Goal: Information Seeking & Learning: Learn about a topic

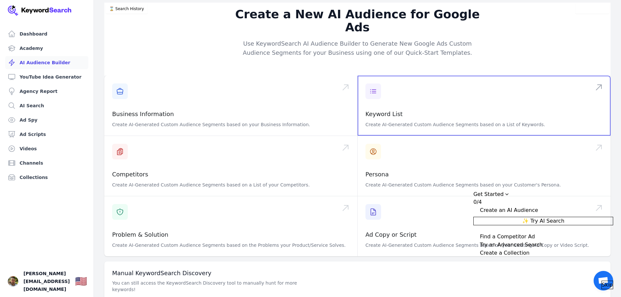
click at [432, 104] on span at bounding box center [484, 106] width 253 height 60
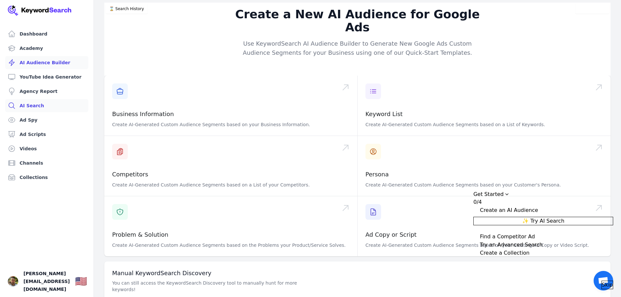
click at [27, 106] on link "AI Search" at bounding box center [46, 105] width 83 height 13
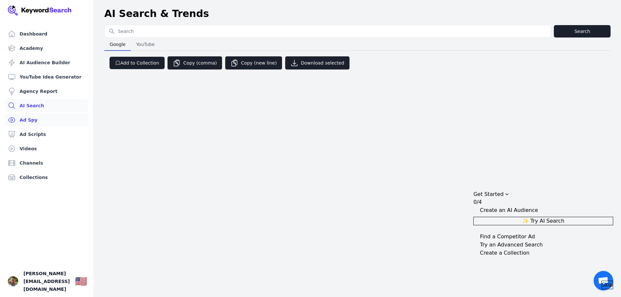
click at [31, 120] on link "Ad Spy" at bounding box center [46, 120] width 83 height 13
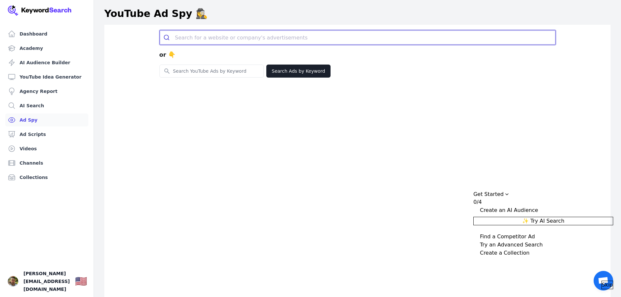
click at [214, 38] on input "search" at bounding box center [365, 37] width 381 height 14
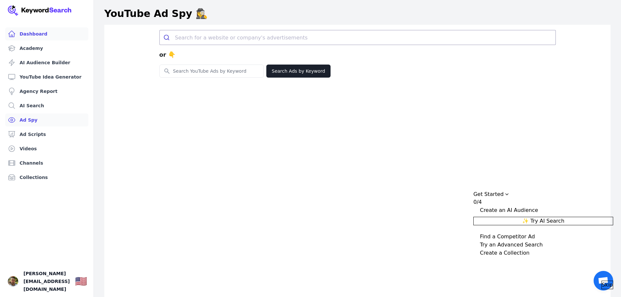
click at [30, 34] on link "Dashboard" at bounding box center [46, 33] width 83 height 13
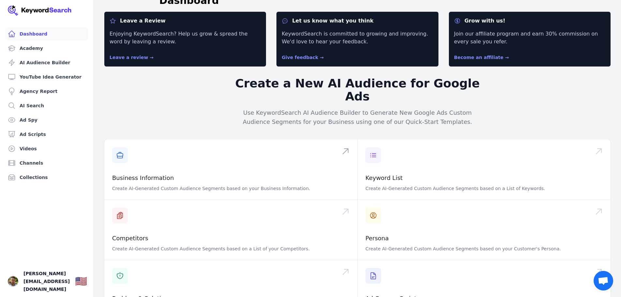
scroll to position [65, 0]
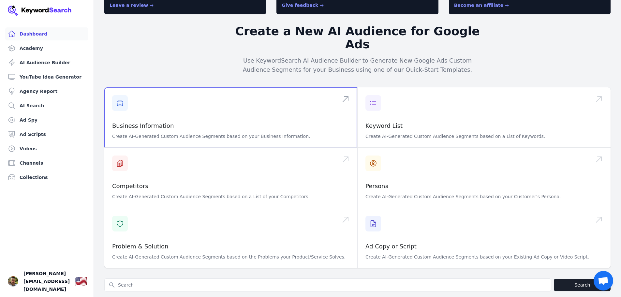
click at [213, 106] on span at bounding box center [230, 117] width 253 height 60
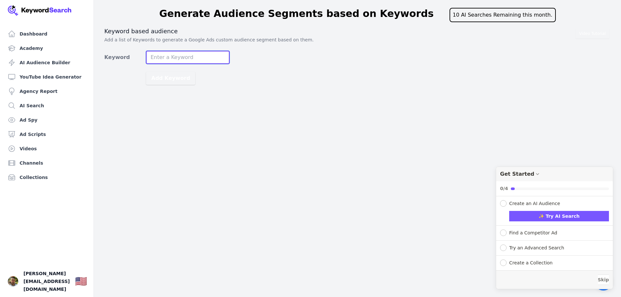
click at [175, 57] on input "Keyword" at bounding box center [188, 57] width 84 height 13
click at [30, 35] on link "Dashboard" at bounding box center [46, 33] width 83 height 13
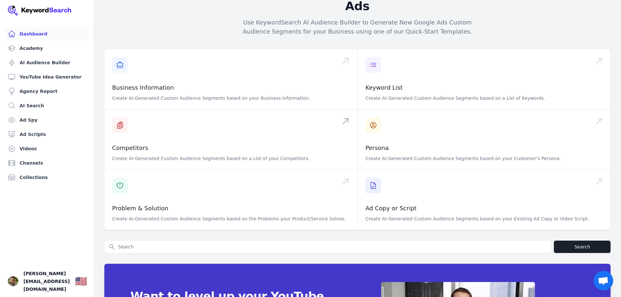
scroll to position [73, 0]
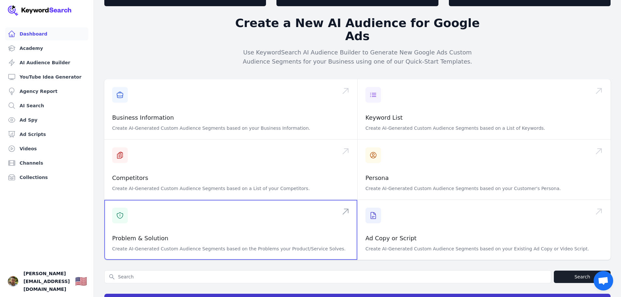
click at [175, 205] on span at bounding box center [230, 230] width 253 height 60
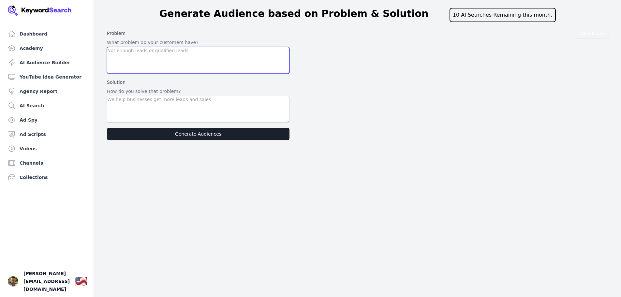
click at [168, 59] on textarea at bounding box center [198, 60] width 183 height 27
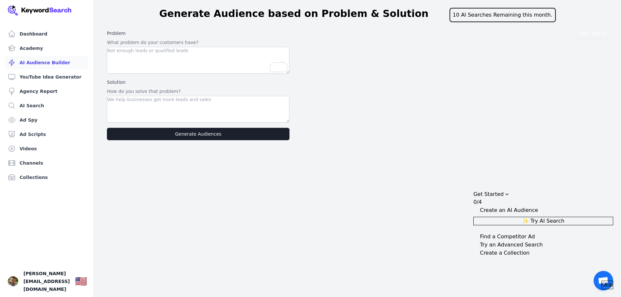
click at [33, 66] on link "AI Audience Builder" at bounding box center [46, 62] width 83 height 13
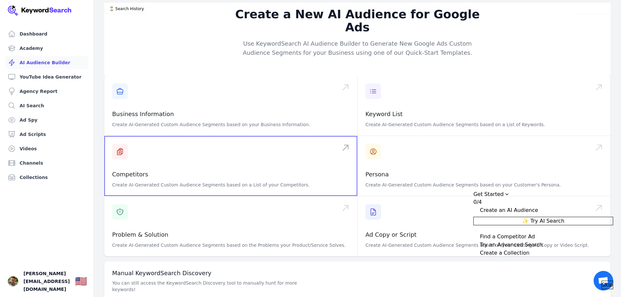
click at [180, 162] on span at bounding box center [230, 166] width 253 height 60
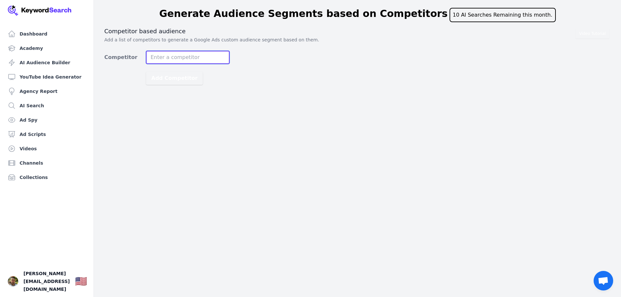
click at [166, 59] on input "Competitor" at bounding box center [188, 57] width 84 height 13
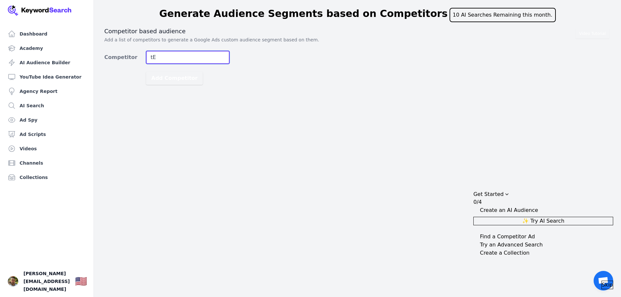
type input "t"
type input "TENORE"
click at [245, 70] on div "Video Tutorial Competitor based audience Add a list of competitors to generate …" at bounding box center [357, 55] width 507 height 57
click at [180, 79] on button "Add Competitor" at bounding box center [174, 78] width 57 height 13
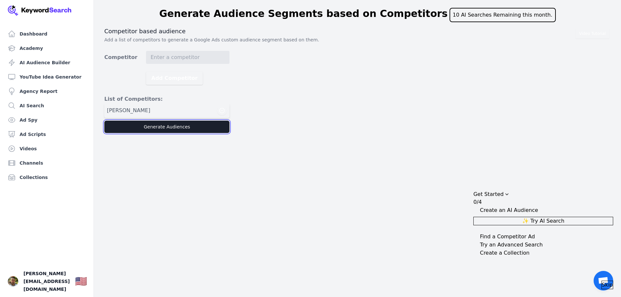
click at [155, 130] on button "Generate Audiences" at bounding box center [166, 127] width 125 height 12
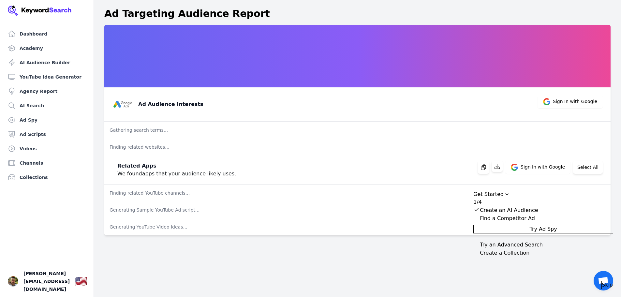
click at [504, 190] on div "Get Started" at bounding box center [489, 194] width 30 height 8
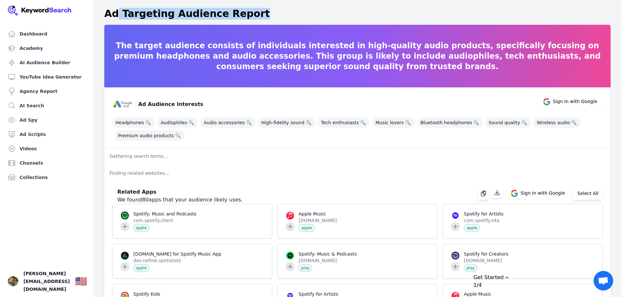
drag, startPoint x: 346, startPoint y: 23, endPoint x: 143, endPoint y: 27, distance: 203.9
click at [119, 22] on header "Ad Targeting Audience Report" at bounding box center [357, 14] width 527 height 22
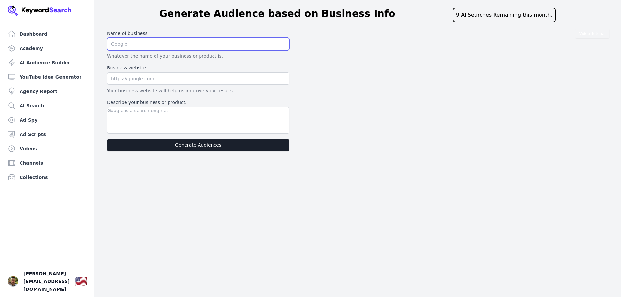
click at [141, 45] on input "text" at bounding box center [198, 44] width 183 height 12
type input "Tenore"
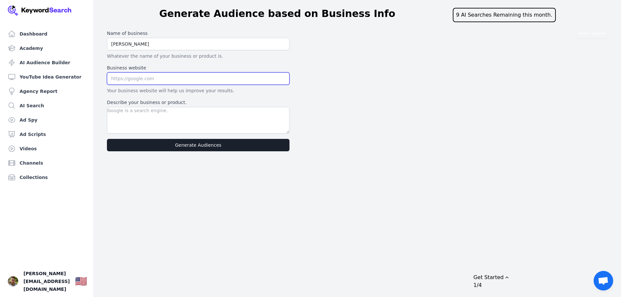
click at [173, 80] on input "text" at bounding box center [198, 78] width 183 height 12
paste input "https://tenore.com/collections/hats"
type input "https://tenore.com/collections/hats"
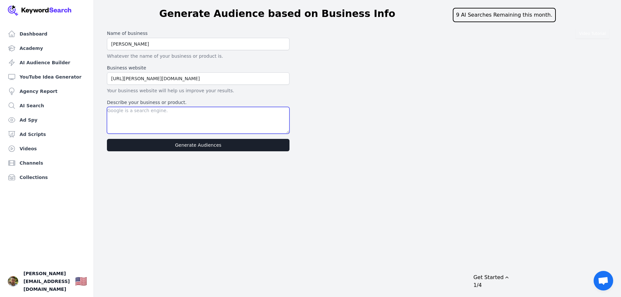
click at [156, 118] on textarea "Describe your business or product." at bounding box center [198, 120] width 183 height 27
click at [189, 113] on textarea "It's an e-commerce website for sales." at bounding box center [198, 120] width 183 height 27
click at [197, 110] on textarea "It's an e-commerce website for sales." at bounding box center [198, 120] width 183 height 27
type textarea "It's an e-commerce website for sales focused on caps"
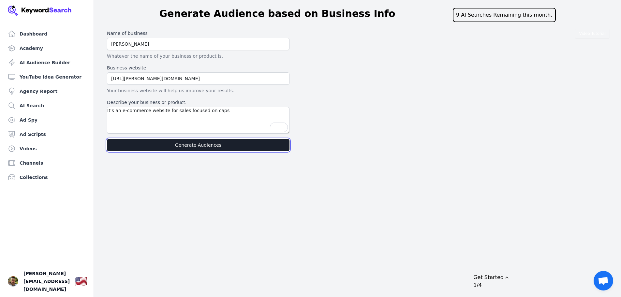
click at [195, 146] on button "Generate Audiences" at bounding box center [198, 145] width 183 height 12
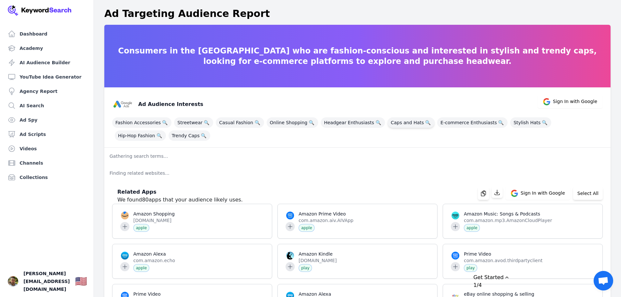
click at [407, 123] on span "Caps and Hats 🔍" at bounding box center [411, 122] width 47 height 10
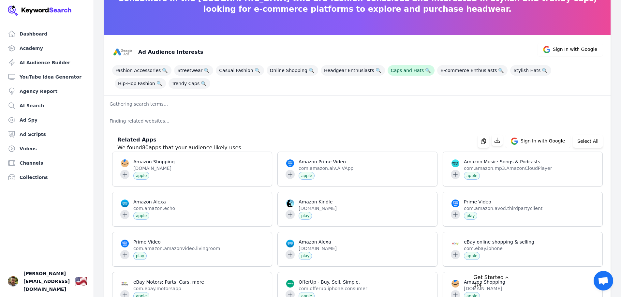
scroll to position [65, 0]
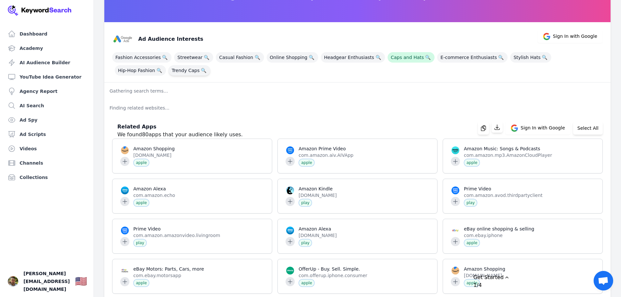
click at [169, 72] on span "Trendy Caps 🔍" at bounding box center [190, 70] width 42 height 10
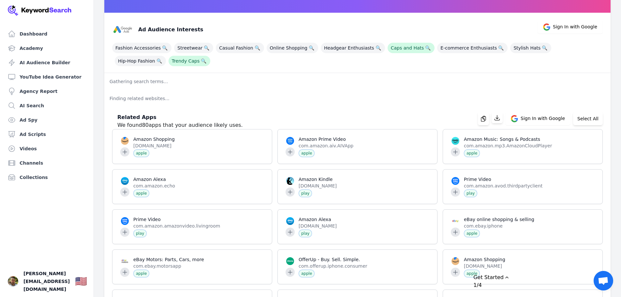
scroll to position [0, 0]
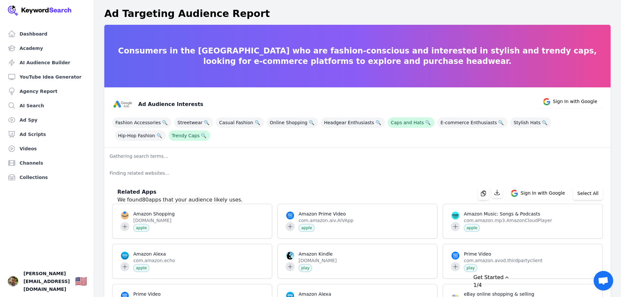
click at [547, 137] on div "Fashion Accessories 🔍 Streetwear 🔍 Casual Fashion 🔍 Online Shopping 🔍 Headgear …" at bounding box center [357, 128] width 491 height 26
click at [560, 101] on span "Sign In with Google" at bounding box center [575, 101] width 44 height 7
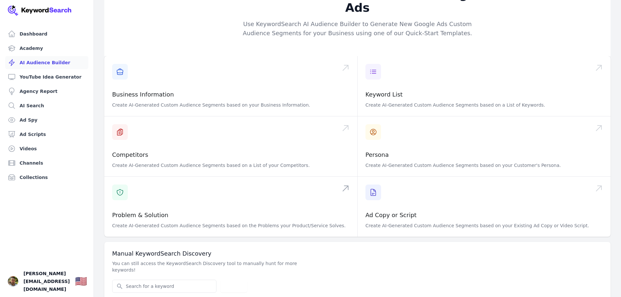
scroll to position [21, 0]
click at [422, 141] on span at bounding box center [484, 145] width 253 height 60
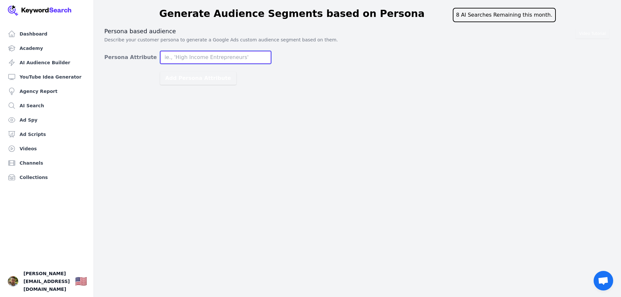
click at [198, 59] on input "Persona Attribute" at bounding box center [215, 57] width 111 height 13
click at [185, 59] on input "Persona Attribute" at bounding box center [215, 57] width 111 height 13
paste input "rvca caps"
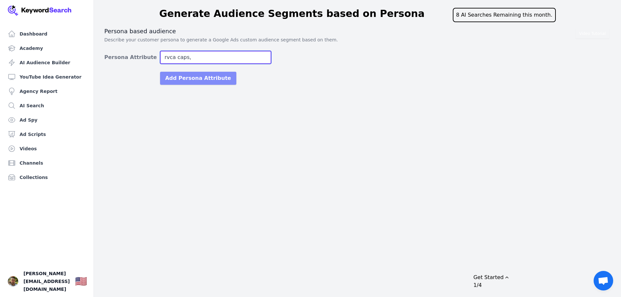
paste input "vonzipper hats"
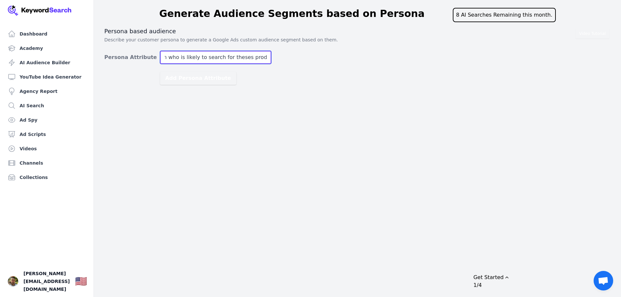
scroll to position [0, 17]
type input "Person who is likely to search for theses products:"
click at [160, 72] on button "Add Persona Attribute" at bounding box center [198, 78] width 76 height 13
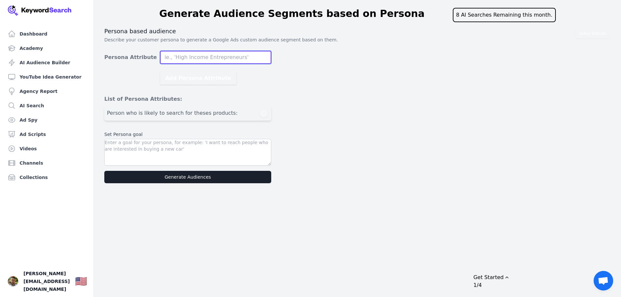
scroll to position [0, 0]
click at [160, 72] on button "Add Persona Attribute" at bounding box center [198, 78] width 76 height 13
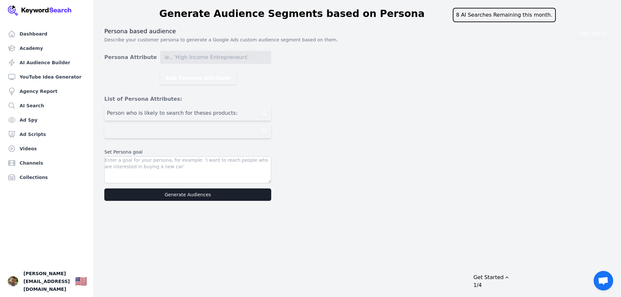
click at [227, 113] on div "Person who is likely to search for theses products:" at bounding box center [188, 113] width 162 height 10
click at [163, 166] on textarea at bounding box center [187, 170] width 167 height 27
click at [172, 165] on textarea "To enrich screen reader interactions, please activate Accessibility in Grammarl…" at bounding box center [187, 170] width 167 height 27
paste textarea "quicksilver dc shoes roxy billabong volcom rvca volcom hats quicksilver hats el…"
click at [105, 160] on textarea "quicksilver dc shoes roxy billabong volcom rvca volcom hats quicksilver hats el…" at bounding box center [187, 170] width 167 height 27
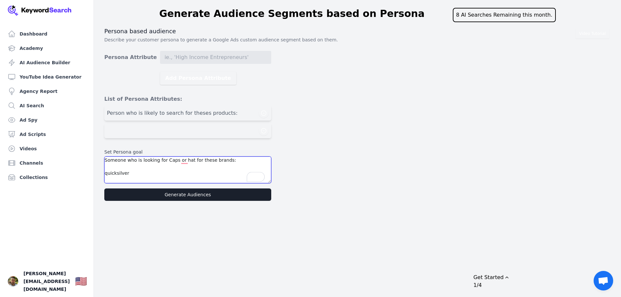
type textarea "Someone who is looking for Caps or hat for these brands: quicksilver dc shoes r…"
click at [169, 195] on button "Generate Audiences" at bounding box center [187, 195] width 167 height 12
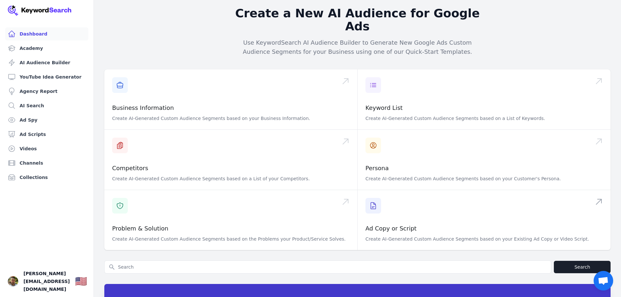
scroll to position [73, 0]
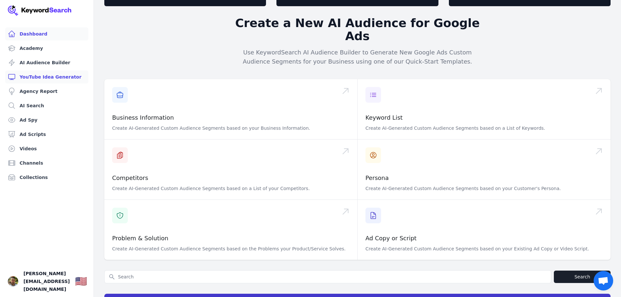
click at [29, 80] on link "YouTube Idea Generator" at bounding box center [46, 76] width 83 height 13
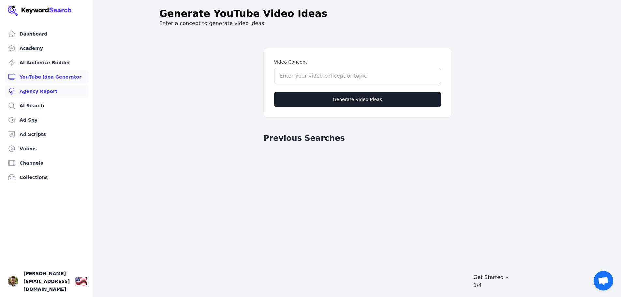
click at [31, 95] on link "Agency Report" at bounding box center [46, 91] width 83 height 13
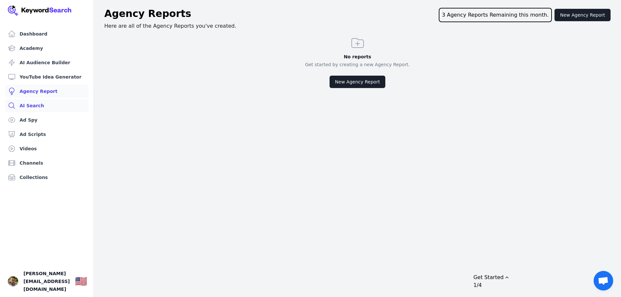
click at [26, 106] on link "AI Search" at bounding box center [46, 105] width 83 height 13
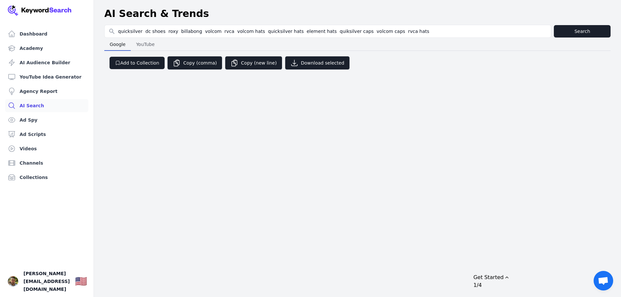
click at [139, 32] on input "quicksilver dc shoes roxy billabong volcom rvca volcom hats quicksilver hats el…" at bounding box center [328, 31] width 447 height 12
click at [140, 32] on input "quicksilver dc shoes roxy billabong volcom rvca volcom hats quicksilver hats el…" at bounding box center [328, 31] width 447 height 12
click at [142, 34] on input "quicksilver dc shoes roxy billabong volcom rvca volcom hats quicksilver hats el…" at bounding box center [328, 31] width 447 height 12
drag, startPoint x: 240, startPoint y: 32, endPoint x: 86, endPoint y: 28, distance: 153.7
click at [86, 28] on div "Dashboard Academy AI Audience Builder YouTube Idea Generator Agency Report AI S…" at bounding box center [310, 39] width 621 height 79
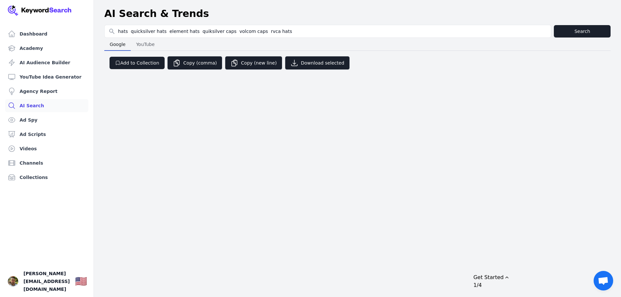
click at [128, 32] on input "hats quicksilver hats element hats quiksilver caps volcom caps rvca hats" at bounding box center [328, 31] width 447 height 12
click at [162, 31] on input "hats, quicksilver hats element hats quiksilver caps volcom caps rvca hats" at bounding box center [328, 31] width 447 height 12
click at [164, 31] on input "hats, quicksilver hats element hats quiksilver caps volcom caps rvca hats" at bounding box center [328, 31] width 447 height 12
click at [163, 31] on input "hats, quicksilver hats element hats quiksilver caps volcom caps rvca hats" at bounding box center [328, 31] width 447 height 12
click at [192, 32] on input "hats, quicksilver hats, element hats quiksilver caps volcom caps rvca hats" at bounding box center [328, 31] width 447 height 12
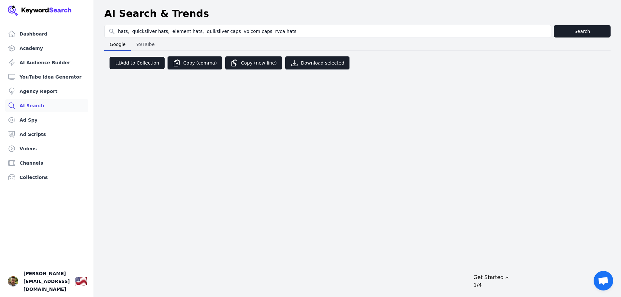
click at [227, 33] on input "hats, quicksilver hats, element hats, quiksilver caps volcom caps rvca hats" at bounding box center [328, 31] width 447 height 12
click at [256, 32] on input "hats, quicksilver hats, element hats, quiksilver caps, volcom caps rvca hats" at bounding box center [328, 31] width 447 height 12
type input "hats, quicksilver hats, element hats, quiksilver caps, volcom caps, rvca hats"
click at [561, 34] on button "Search" at bounding box center [582, 31] width 57 height 12
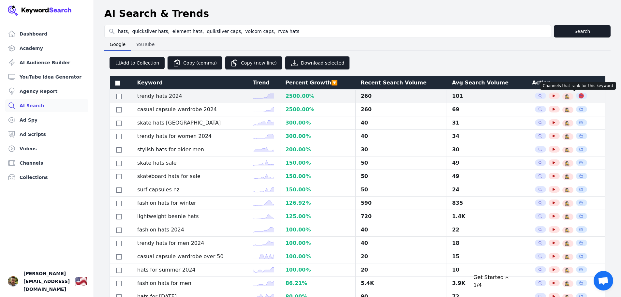
click at [580, 97] on icon "button" at bounding box center [582, 96] width 4 height 4
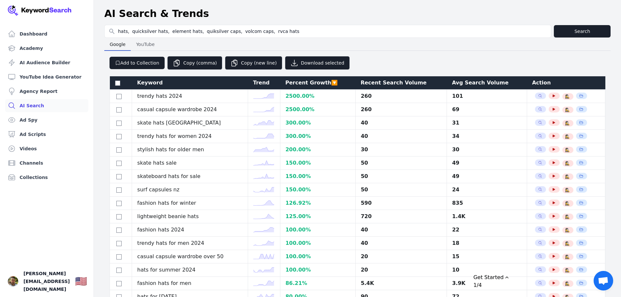
click at [264, 83] on div "Trend" at bounding box center [264, 83] width 22 height 8
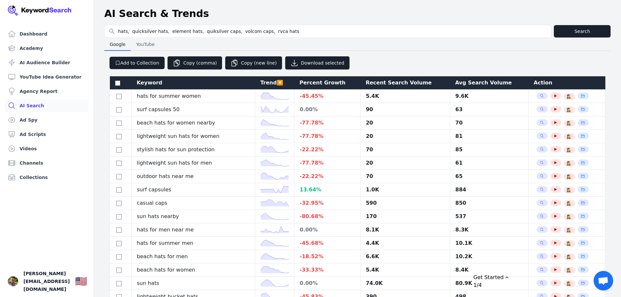
click at [327, 84] on div "Percent Growth" at bounding box center [328, 83] width 56 height 8
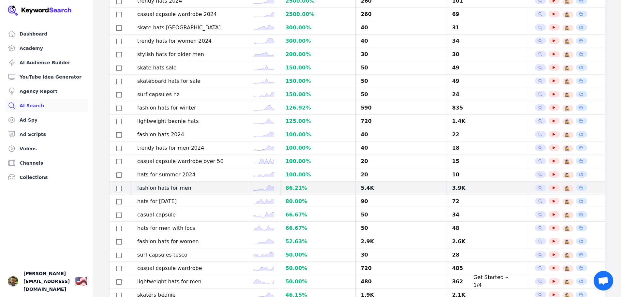
scroll to position [98, 0]
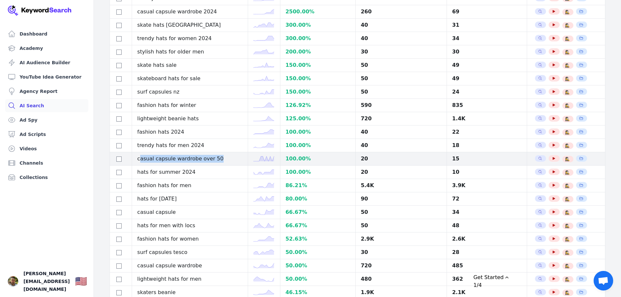
drag, startPoint x: 141, startPoint y: 159, endPoint x: 217, endPoint y: 159, distance: 76.3
click at [217, 159] on td "casual capsule wardrobe over 50" at bounding box center [190, 158] width 116 height 13
copy td "asual capsule wardrobe over 50"
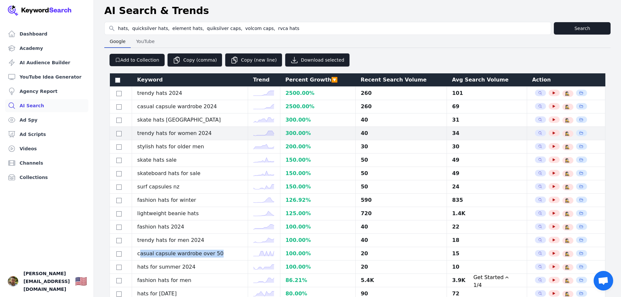
scroll to position [0, 0]
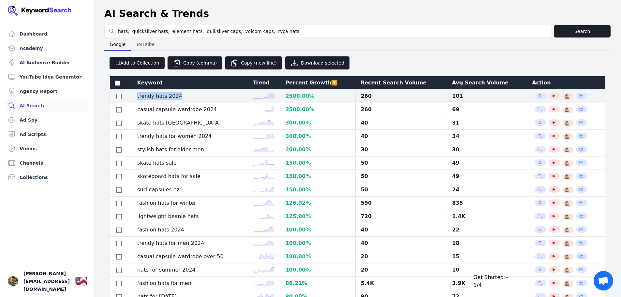
drag, startPoint x: 181, startPoint y: 97, endPoint x: 138, endPoint y: 98, distance: 43.1
click at [138, 98] on td "trendy hats 2024" at bounding box center [190, 96] width 116 height 13
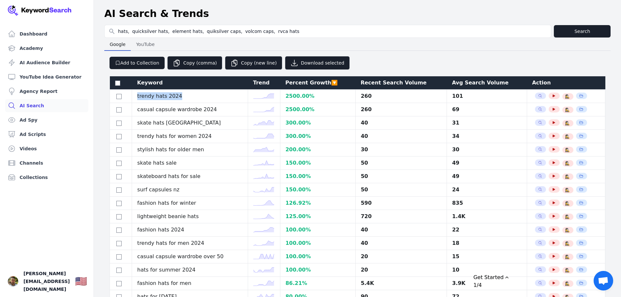
copy td "trendy hats 2024"
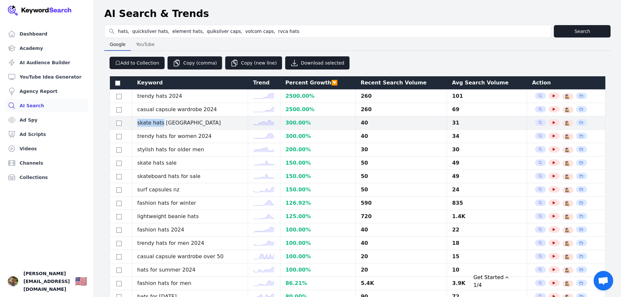
drag, startPoint x: 140, startPoint y: 123, endPoint x: 163, endPoint y: 124, distance: 22.9
click at [163, 124] on td "skate hats australia" at bounding box center [190, 122] width 116 height 13
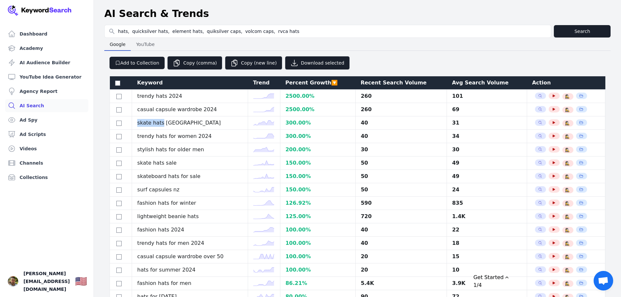
copy td "skate hats"
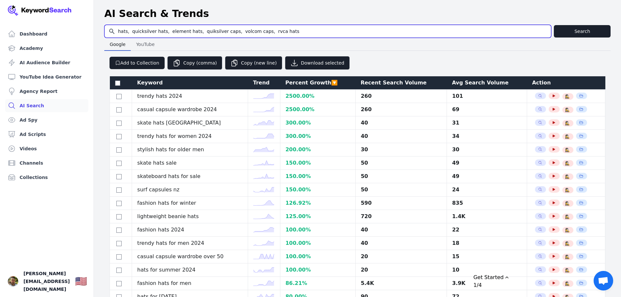
click at [149, 32] on input "hats, quicksilver hats, element hats, quiksilver caps, volcom caps, rvca hats" at bounding box center [328, 31] width 447 height 12
drag, startPoint x: 132, startPoint y: 32, endPoint x: 162, endPoint y: 33, distance: 30.3
click at [162, 33] on input "hats, quicksilver hats, element hats, quiksilver caps, volcom caps, rvca hats" at bounding box center [328, 31] width 447 height 12
click at [158, 28] on input "hats, quicksilver hats, element hats, quiksilver caps, volcom caps, rvca hats" at bounding box center [328, 31] width 447 height 12
click at [162, 31] on input "hats, quicksilver hats, element hats, quiksilver caps, volcom caps, rvca hats" at bounding box center [328, 31] width 447 height 12
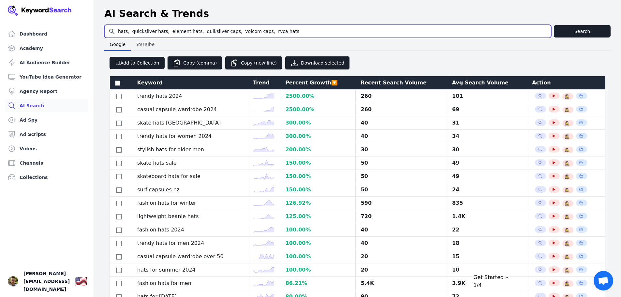
drag, startPoint x: 162, startPoint y: 31, endPoint x: 133, endPoint y: 33, distance: 29.4
click at [133, 33] on input "hats, quicksilver hats, element hats, quiksilver caps, volcom caps, rvca hats" at bounding box center [328, 31] width 447 height 12
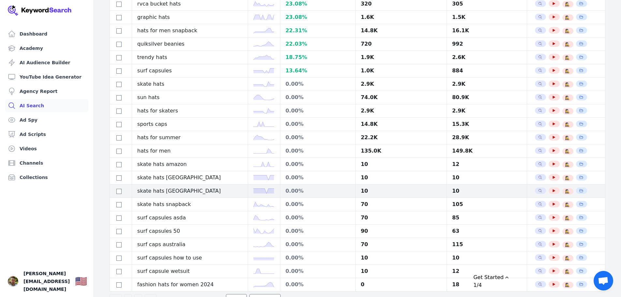
scroll to position [488, 0]
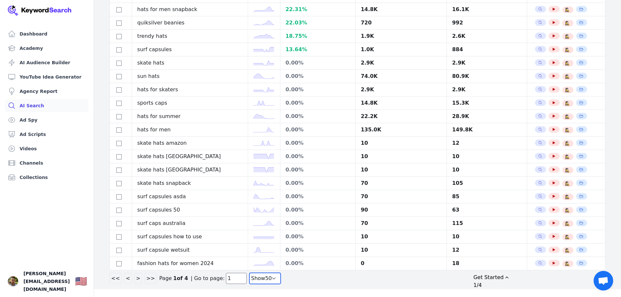
click at [253, 279] on select "Show 30 Show 40 Show 50 Show 100" at bounding box center [265, 278] width 31 height 11
select select "100"
click at [250, 284] on select "Show 30 Show 40 Show 50 Show 100" at bounding box center [265, 278] width 31 height 11
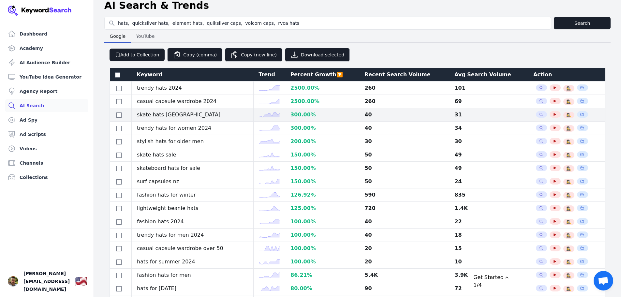
scroll to position [0, 0]
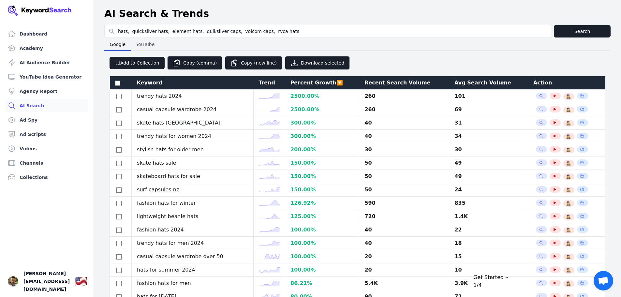
click at [398, 82] on div "Recent Search Volume" at bounding box center [405, 83] width 80 height 8
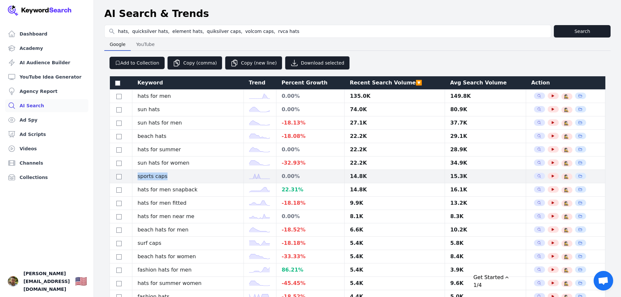
drag, startPoint x: 167, startPoint y: 177, endPoint x: 139, endPoint y: 177, distance: 28.4
click at [139, 177] on td "sports caps" at bounding box center [188, 176] width 112 height 13
copy td "sports caps"
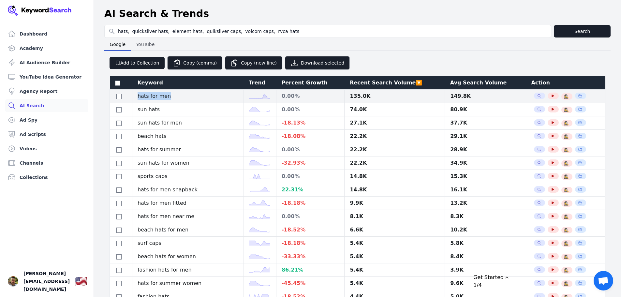
drag, startPoint x: 171, startPoint y: 96, endPoint x: 140, endPoint y: 97, distance: 31.3
click at [140, 97] on td "hats for men" at bounding box center [188, 96] width 112 height 13
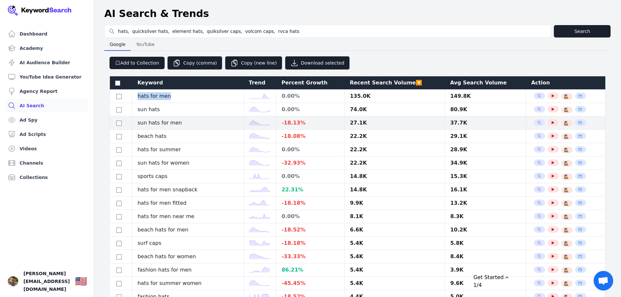
copy td "hats for men"
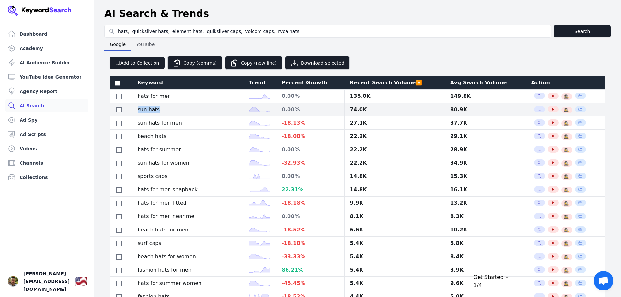
drag, startPoint x: 161, startPoint y: 112, endPoint x: 135, endPoint y: 113, distance: 26.5
click at [135, 113] on td "sun hats" at bounding box center [188, 109] width 112 height 13
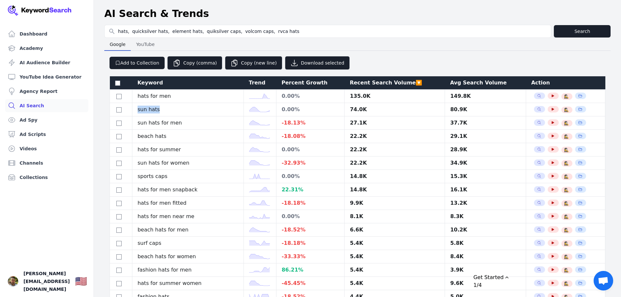
copy td "sun hats"
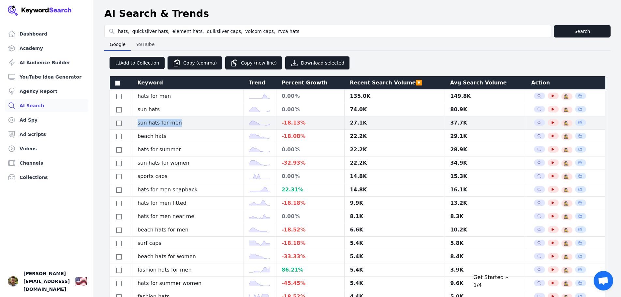
drag, startPoint x: 179, startPoint y: 125, endPoint x: 135, endPoint y: 127, distance: 44.1
click at [135, 127] on td "sun hats for men" at bounding box center [188, 122] width 112 height 13
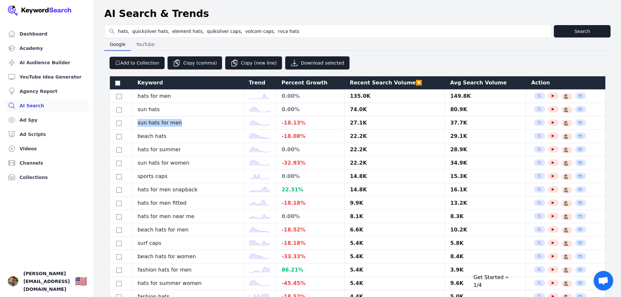
copy td "sun hats for men"
drag, startPoint x: 294, startPoint y: 85, endPoint x: 306, endPoint y: 99, distance: 18.5
click at [294, 85] on div "Percent Growth" at bounding box center [310, 83] width 58 height 8
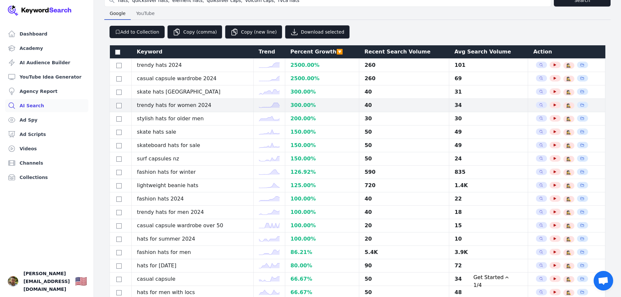
scroll to position [33, 0]
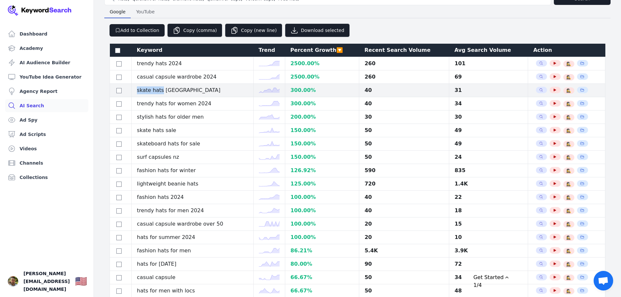
drag, startPoint x: 162, startPoint y: 91, endPoint x: 137, endPoint y: 91, distance: 25.4
click at [137, 91] on td "skate hats australia" at bounding box center [193, 90] width 122 height 13
copy td "skate hats"
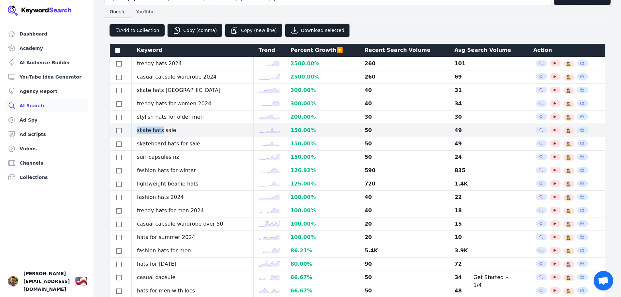
drag, startPoint x: 139, startPoint y: 130, endPoint x: 163, endPoint y: 130, distance: 23.5
click at [163, 130] on td "skate hats sale" at bounding box center [193, 130] width 122 height 13
copy td "skate hats"
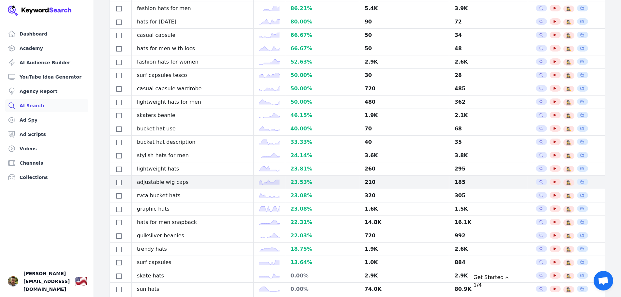
scroll to position [326, 0]
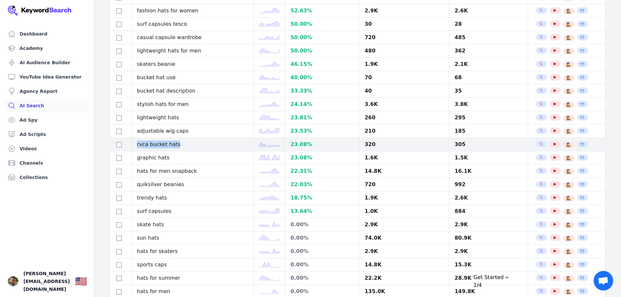
drag, startPoint x: 139, startPoint y: 144, endPoint x: 178, endPoint y: 147, distance: 38.6
click at [178, 147] on td "rvca bucket hats" at bounding box center [193, 144] width 122 height 13
copy td "rvca bucket hats"
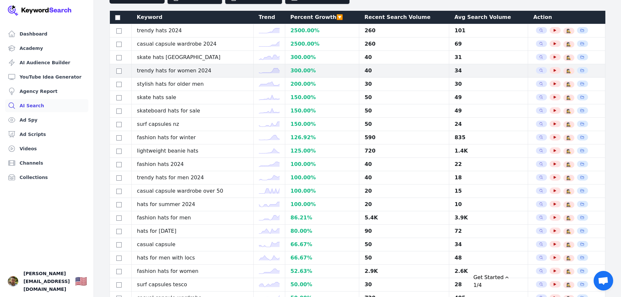
scroll to position [0, 0]
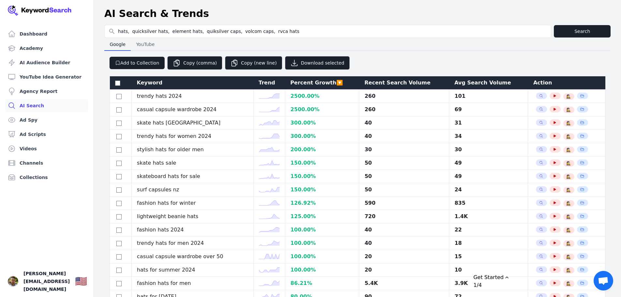
click at [380, 83] on div "Recent Search Volume" at bounding box center [405, 83] width 80 height 8
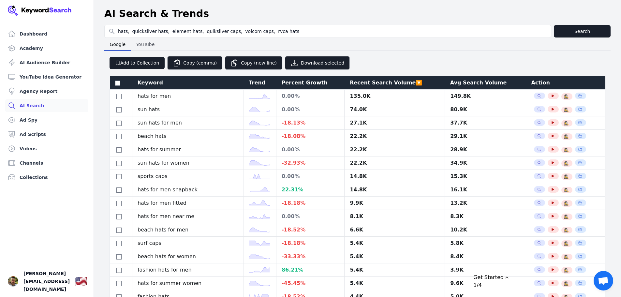
click at [307, 79] on th "Percent Growth" at bounding box center [310, 82] width 68 height 13
click at [306, 82] on div "Percent Growth" at bounding box center [310, 83] width 58 height 8
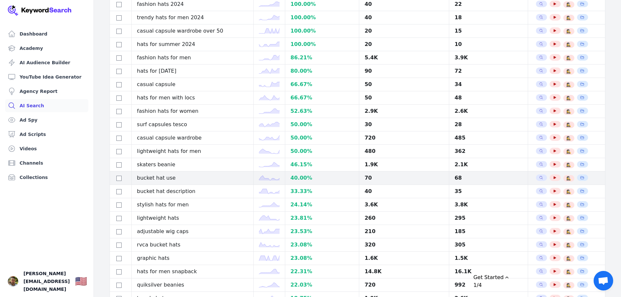
scroll to position [228, 0]
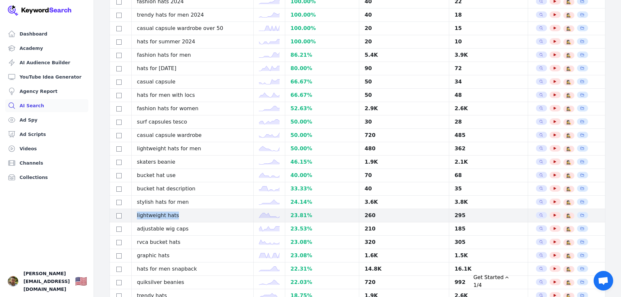
drag, startPoint x: 139, startPoint y: 214, endPoint x: 178, endPoint y: 215, distance: 38.5
click at [178, 215] on td "lightweight hats" at bounding box center [193, 215] width 122 height 13
click at [539, 217] on icon "button" at bounding box center [541, 215] width 4 height 4
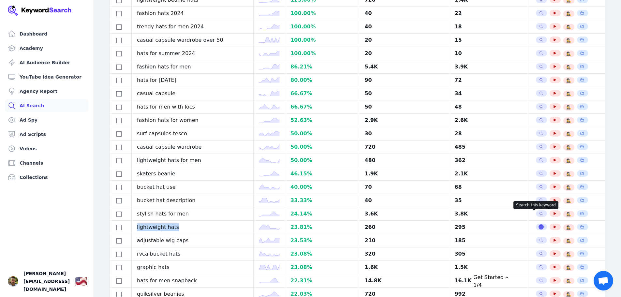
scroll to position [0, 0]
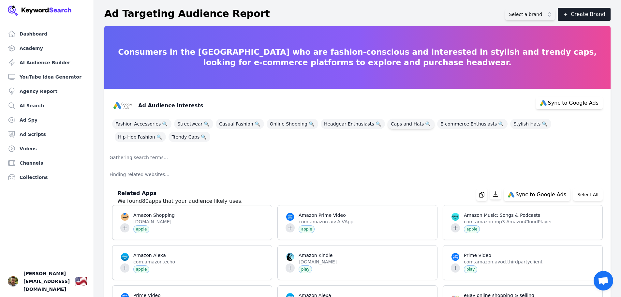
click at [397, 127] on span "Caps and Hats 🔍" at bounding box center [411, 124] width 47 height 10
click at [169, 139] on span "Trendy Caps 🔍" at bounding box center [190, 137] width 42 height 10
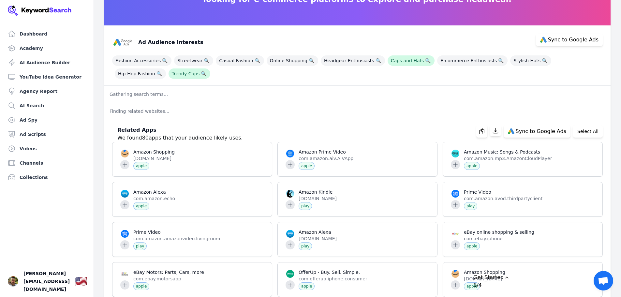
scroll to position [65, 0]
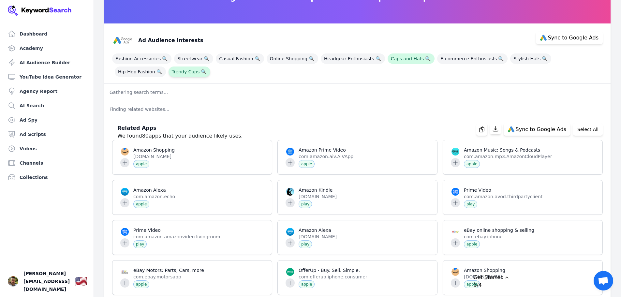
click at [169, 73] on span "Trendy Caps 🔍" at bounding box center [190, 72] width 42 height 10
click at [424, 59] on span "🔍" at bounding box center [428, 58] width 8 height 9
click at [129, 100] on p "Gathering search terms..." at bounding box center [357, 92] width 507 height 17
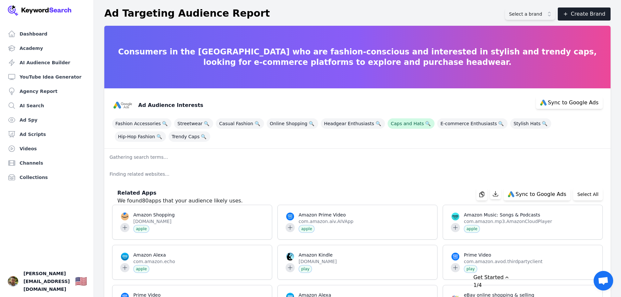
scroll to position [0, 0]
click at [552, 15] on button "Select a brand" at bounding box center [530, 14] width 50 height 12
click at [598, 13] on button "Create Brand" at bounding box center [584, 14] width 53 height 13
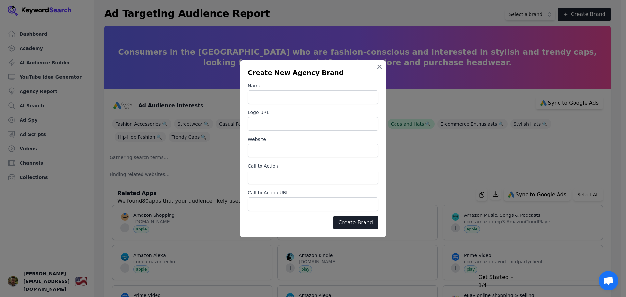
click at [377, 67] on icon "button" at bounding box center [380, 67] width 8 height 8
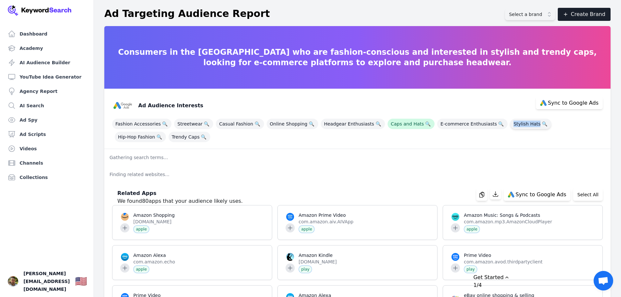
drag, startPoint x: 497, startPoint y: 125, endPoint x: 521, endPoint y: 126, distance: 23.8
click at [521, 126] on span "Stylish Hats 🔍" at bounding box center [530, 124] width 41 height 10
copy span "Stylish Hats"
click at [541, 125] on span "🔍" at bounding box center [545, 123] width 8 height 9
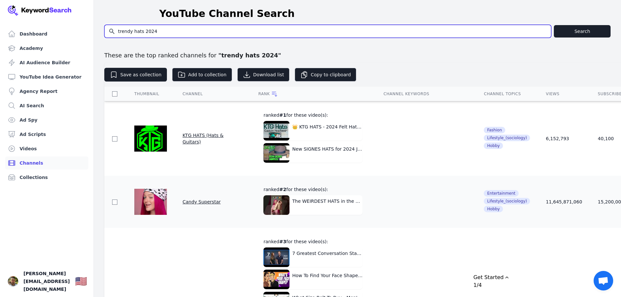
click at [198, 35] on input "trendy hats 2024" at bounding box center [328, 31] width 447 height 12
paste input "quicksilver hats,"
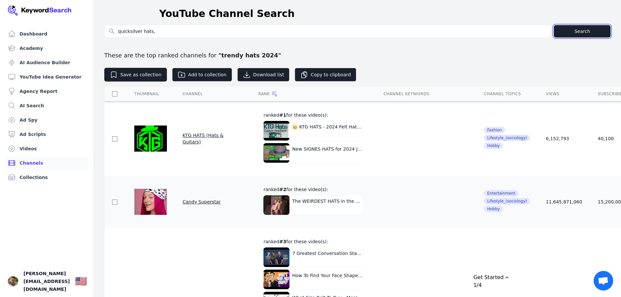
click at [575, 35] on button "Search" at bounding box center [582, 31] width 57 height 12
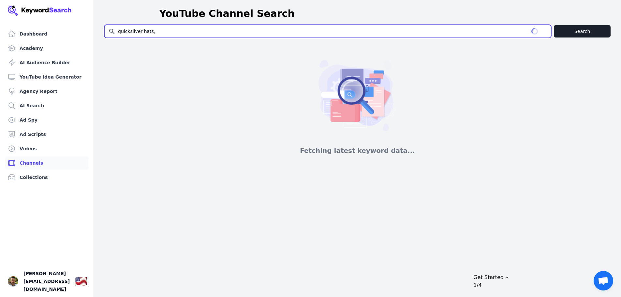
click at [163, 32] on input "quicksilver hats," at bounding box center [328, 31] width 447 height 12
type input "quicksilver hats"
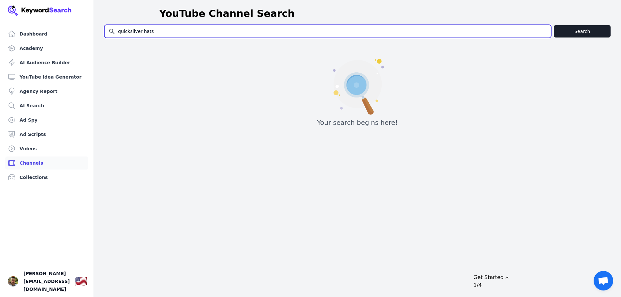
click at [163, 32] on input "quicksilver hats" at bounding box center [328, 31] width 447 height 12
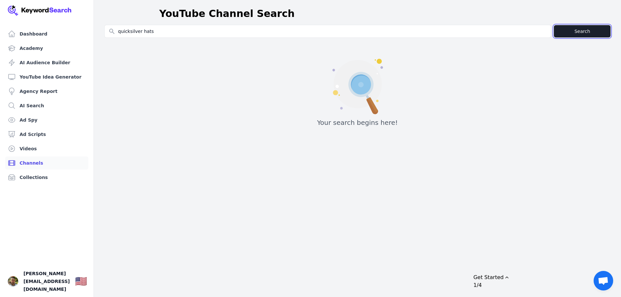
click at [578, 30] on button "Search" at bounding box center [582, 31] width 57 height 12
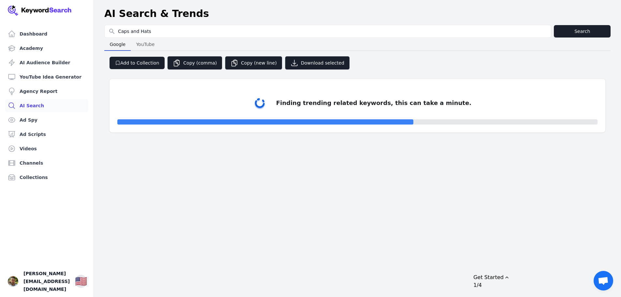
select select "50"
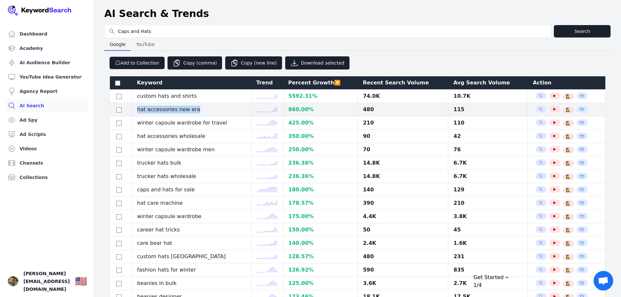
drag, startPoint x: 196, startPoint y: 108, endPoint x: 139, endPoint y: 111, distance: 56.8
click at [139, 111] on td "hat accessories new era" at bounding box center [191, 109] width 119 height 13
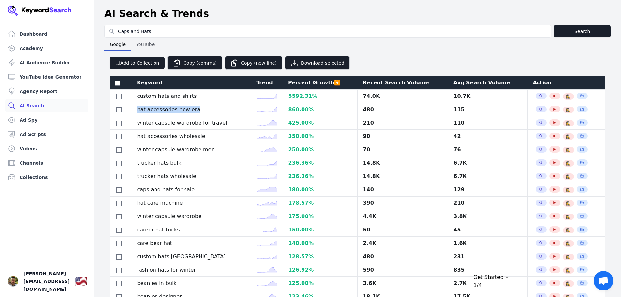
copy td "hat accessories new era"
click at [394, 80] on div "Recent Search Volume" at bounding box center [403, 83] width 80 height 8
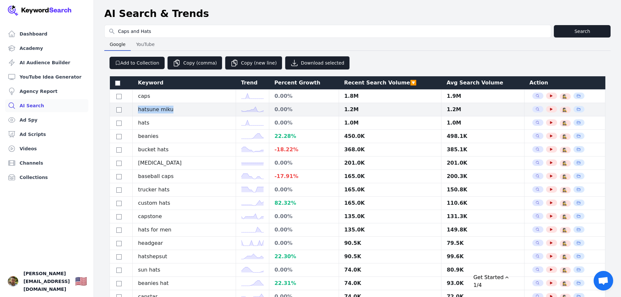
drag, startPoint x: 172, startPoint y: 111, endPoint x: 140, endPoint y: 111, distance: 31.6
click at [140, 111] on td "hatsune miku" at bounding box center [184, 109] width 103 height 13
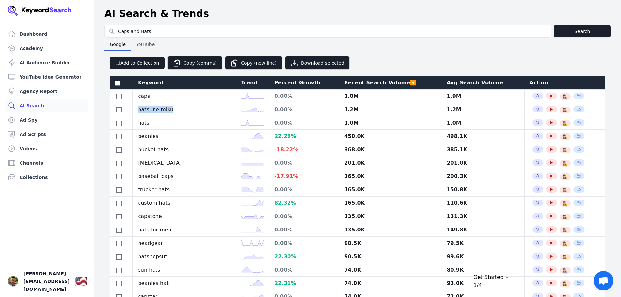
copy td "hatsune miku"
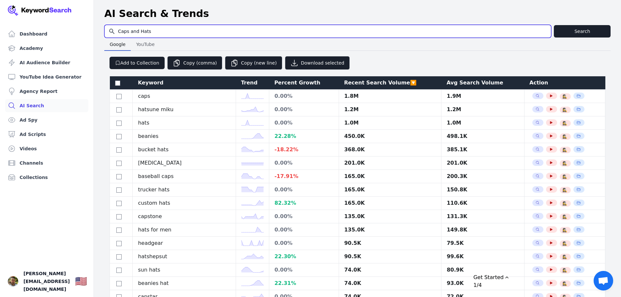
drag, startPoint x: 151, startPoint y: 32, endPoint x: 130, endPoint y: 32, distance: 20.9
click at [130, 32] on input "Caps and Hats" at bounding box center [328, 31] width 447 height 12
type input "Caps"
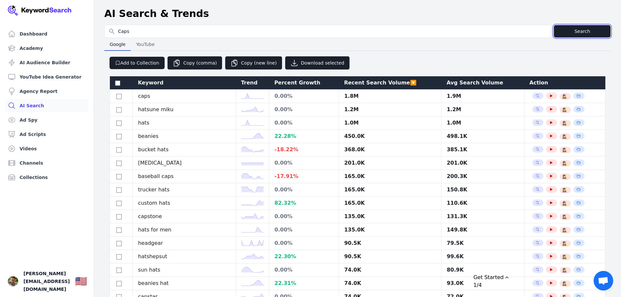
click at [580, 34] on button "Search" at bounding box center [582, 31] width 57 height 12
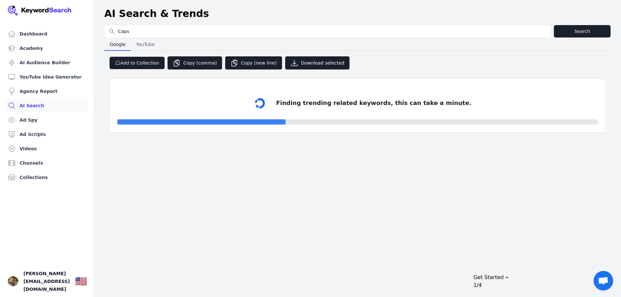
select select "50"
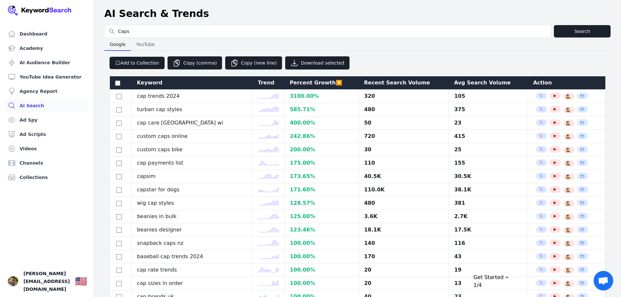
click at [147, 47] on span "YouTube" at bounding box center [145, 44] width 24 height 9
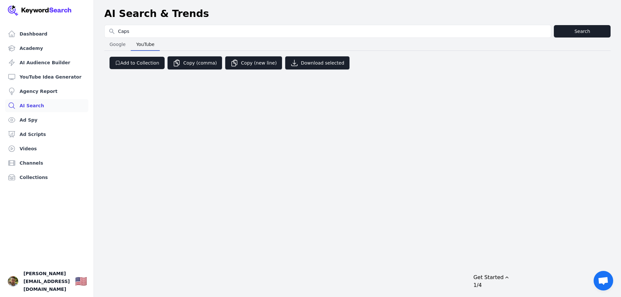
click at [122, 46] on span "Google" at bounding box center [117, 44] width 21 height 9
select select "50"
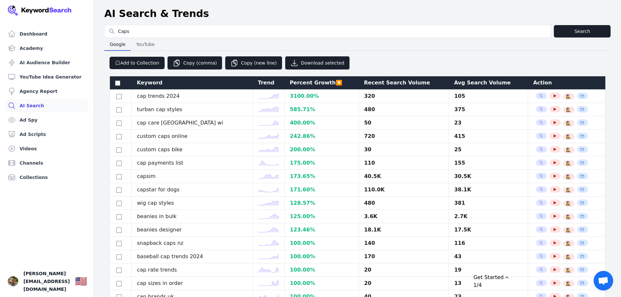
click at [373, 83] on div "Recent Search Volume" at bounding box center [404, 83] width 80 height 8
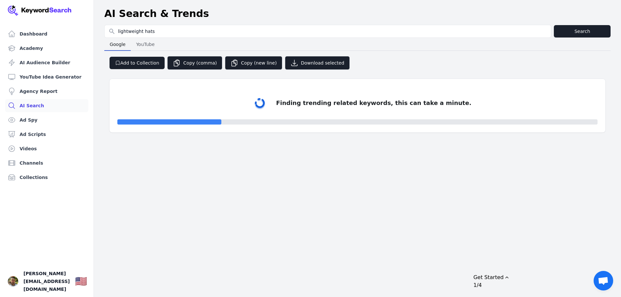
select select "50"
